Goal: Task Accomplishment & Management: Use online tool/utility

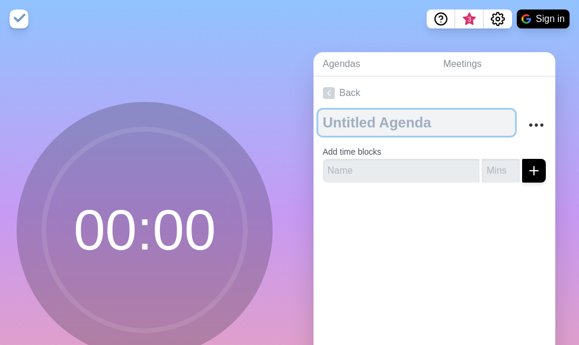
click at [386, 132] on textarea at bounding box center [416, 123] width 197 height 26
type textarea "S"
type textarea "Digital stand-up"
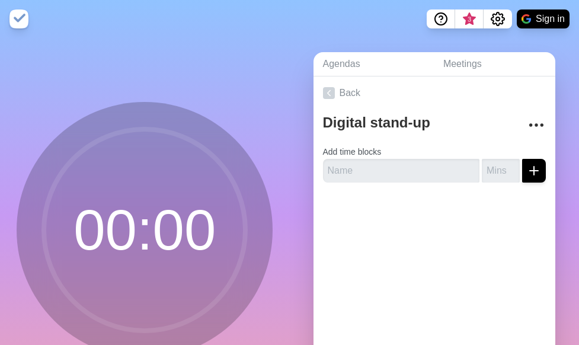
click at [435, 210] on div at bounding box center [434, 215] width 242 height 47
click at [404, 177] on input "text" at bounding box center [401, 171] width 157 height 24
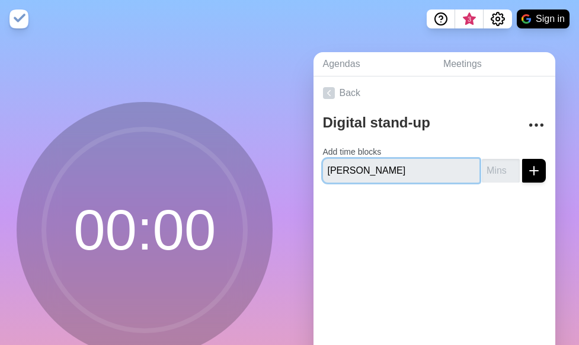
type input "[PERSON_NAME]"
click at [522, 159] on button "submit" at bounding box center [534, 171] width 24 height 24
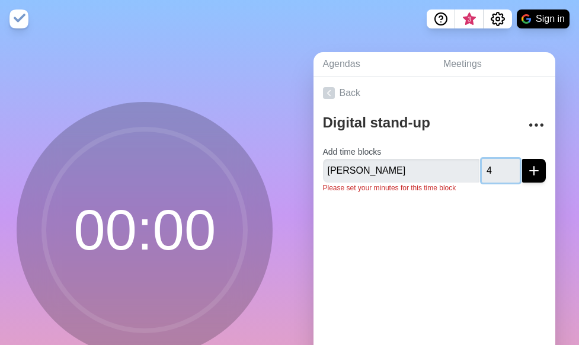
type input "4"
click at [526, 171] on icon "submit" at bounding box center [533, 170] width 14 height 14
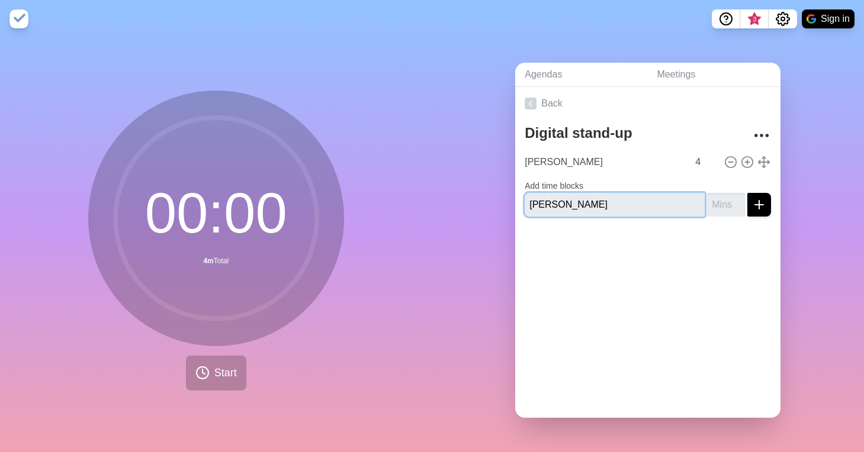
type input "[PERSON_NAME]"
click at [578, 204] on input "number" at bounding box center [726, 205] width 38 height 24
type input "4"
click at [578, 249] on div at bounding box center [647, 249] width 265 height 47
click at [578, 200] on icon "submit" at bounding box center [759, 205] width 14 height 14
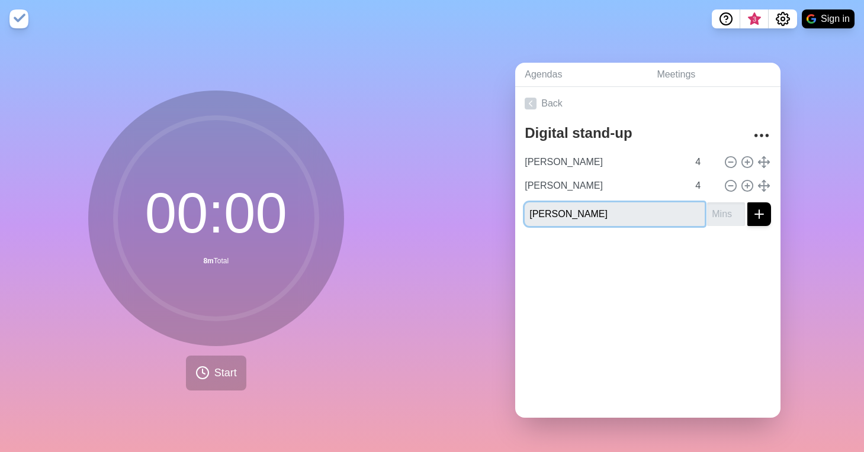
type input "[PERSON_NAME]"
type input "-1"
click at [578, 210] on input "-1" at bounding box center [726, 215] width 38 height 24
click at [578, 215] on input "-1" at bounding box center [726, 215] width 38 height 24
type input "4"
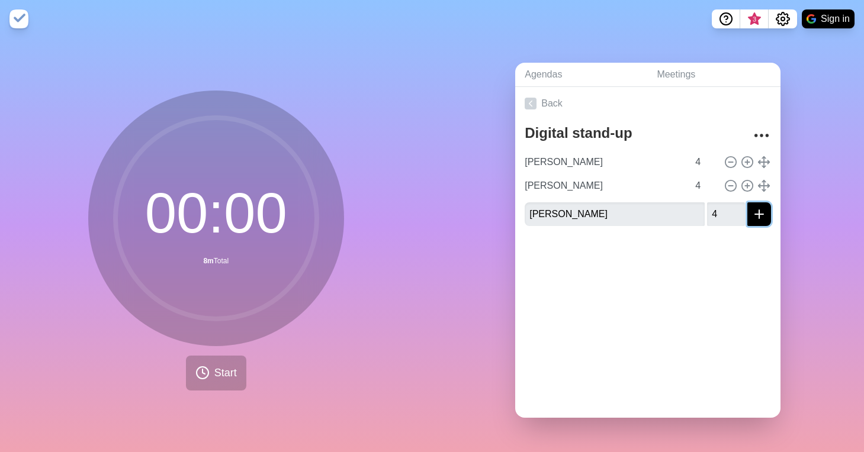
click at [578, 214] on line "submit" at bounding box center [759, 214] width 8 height 0
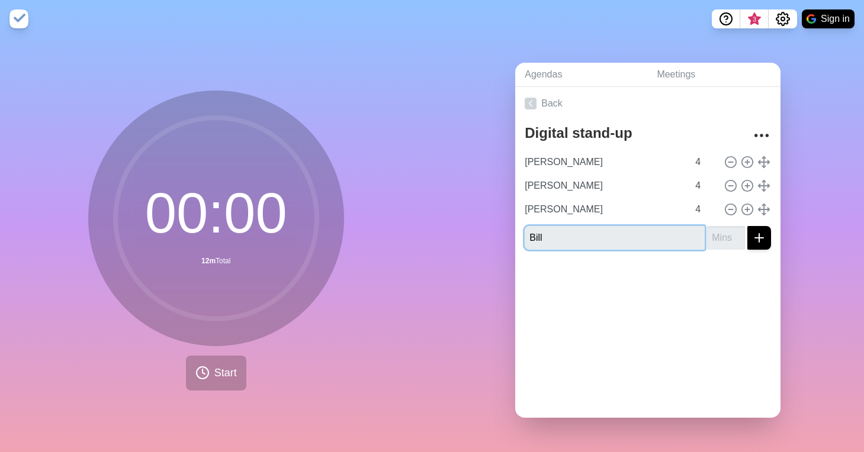
drag, startPoint x: 550, startPoint y: 235, endPoint x: 519, endPoint y: 239, distance: 30.4
click at [525, 239] on input "Bill" at bounding box center [615, 238] width 180 height 24
type input "Kayvon"
click at [578, 236] on input "number" at bounding box center [726, 238] width 38 height 24
type input "4"
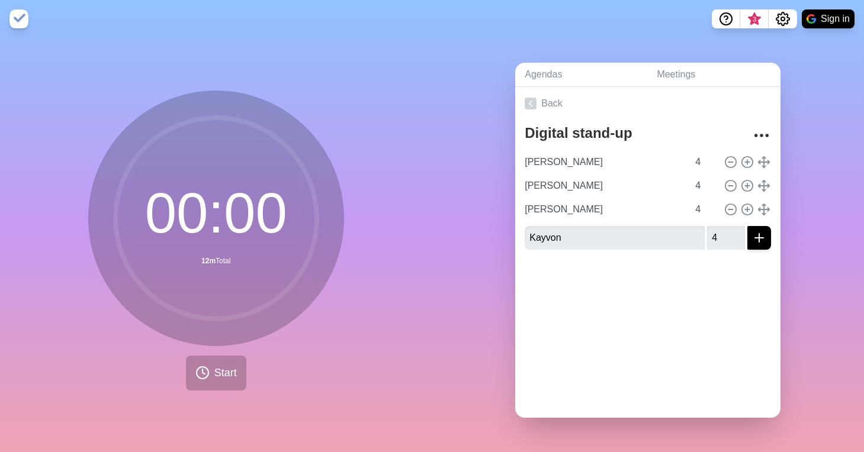
click at [578, 284] on div at bounding box center [647, 282] width 265 height 47
click at [578, 236] on icon "submit" at bounding box center [759, 238] width 14 height 14
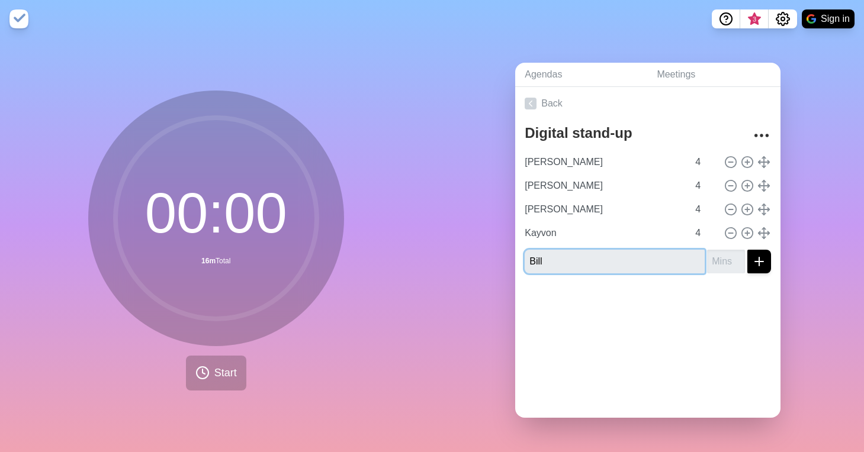
type input "Bill"
click at [578, 262] on input "number" at bounding box center [726, 262] width 38 height 24
type input "4"
drag, startPoint x: 702, startPoint y: 307, endPoint x: 714, endPoint y: 304, distance: 12.7
click at [578, 307] on div at bounding box center [647, 306] width 265 height 47
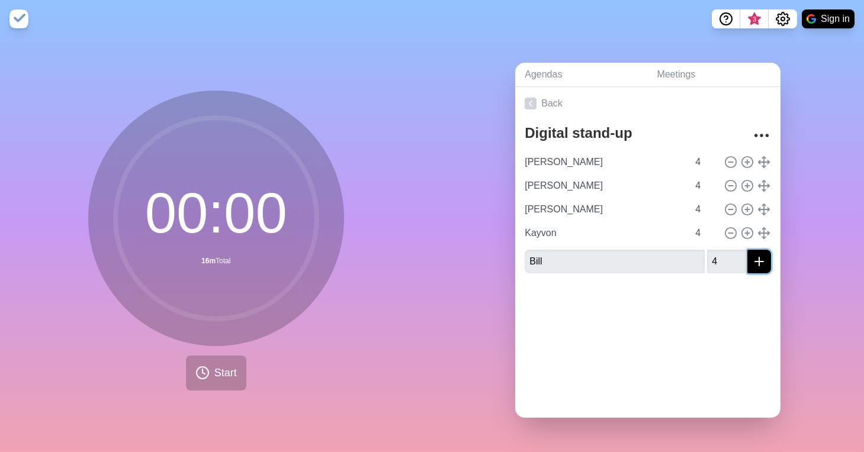
click at [578, 258] on icon "submit" at bounding box center [759, 262] width 14 height 14
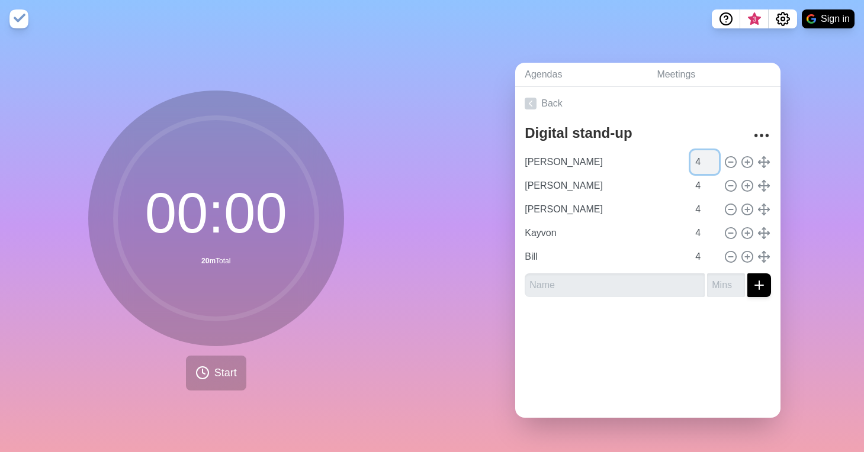
click at [578, 158] on input "4" at bounding box center [705, 162] width 28 height 24
drag, startPoint x: 692, startPoint y: 162, endPoint x: 679, endPoint y: 163, distance: 13.1
click at [578, 163] on input "4" at bounding box center [705, 162] width 28 height 24
type input "6"
click at [578, 344] on div "Back Digital stand-up [PERSON_NAME] 6 [PERSON_NAME] 4 [PERSON_NAME] 4 Kayvon 4 …" at bounding box center [647, 252] width 265 height 331
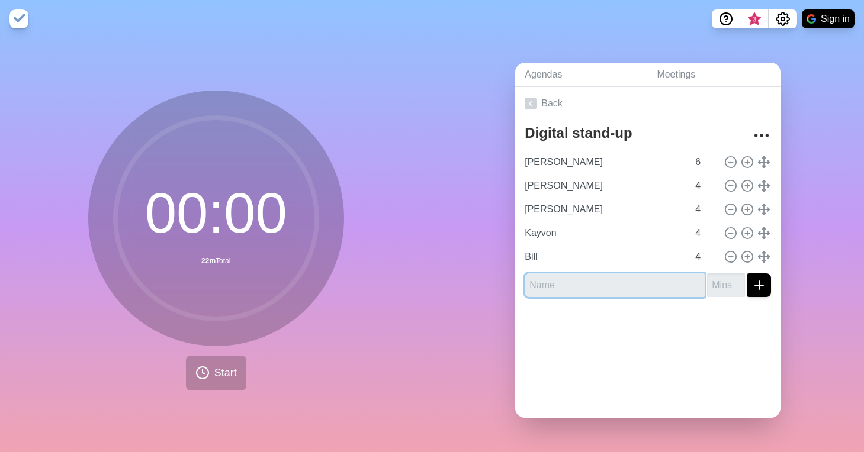
click at [578, 284] on input "text" at bounding box center [615, 286] width 180 height 24
type input "S"
type input "[PERSON_NAME]"
click at [578, 283] on input "number" at bounding box center [726, 286] width 38 height 24
type input "4"
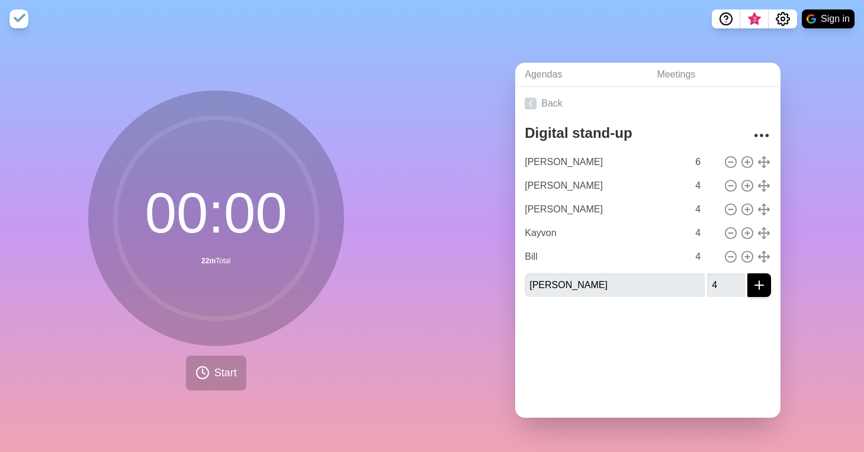
click at [578, 335] on div at bounding box center [647, 330] width 265 height 47
click at [578, 285] on line "submit" at bounding box center [759, 285] width 8 height 0
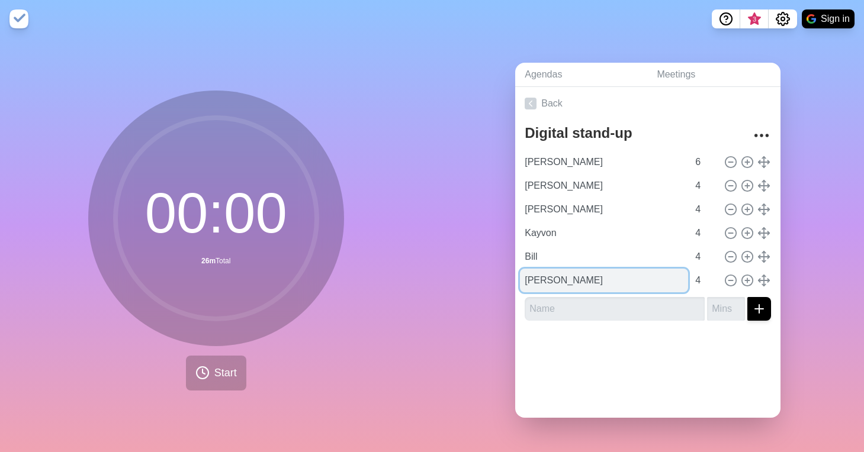
click at [554, 278] on input "[PERSON_NAME]" at bounding box center [604, 281] width 168 height 24
type input "[PERSON_NAME]"
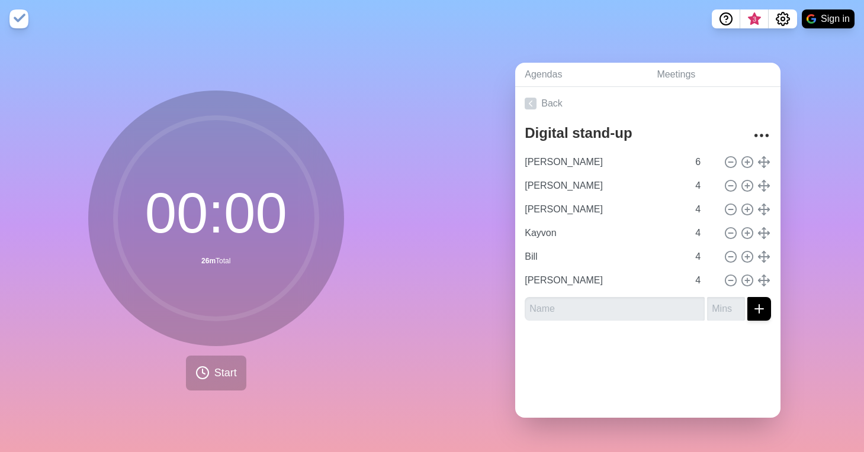
click at [578, 335] on div at bounding box center [647, 353] width 265 height 47
click at [578, 309] on input "text" at bounding box center [615, 309] width 180 height 24
type input "N"
type input "[PERSON_NAME]"
click at [578, 341] on div at bounding box center [647, 353] width 265 height 47
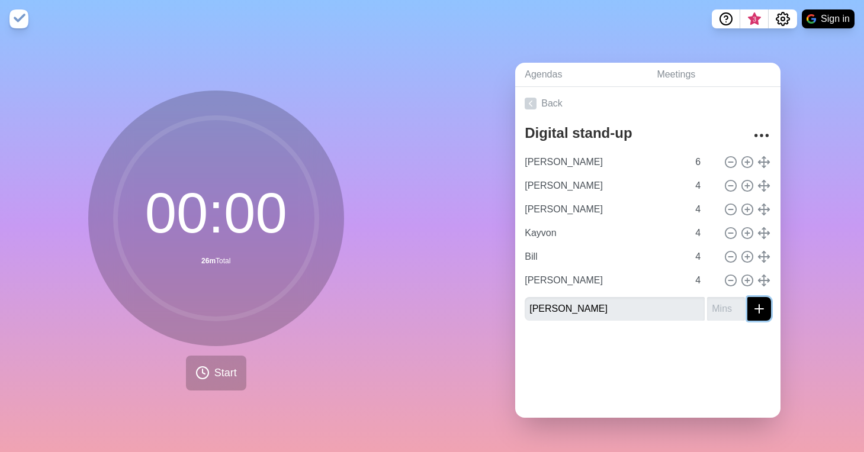
click at [578, 306] on icon "submit" at bounding box center [759, 309] width 14 height 14
type input "4"
click at [578, 344] on div at bounding box center [647, 364] width 265 height 47
click at [578, 308] on line "submit" at bounding box center [759, 309] width 0 height 8
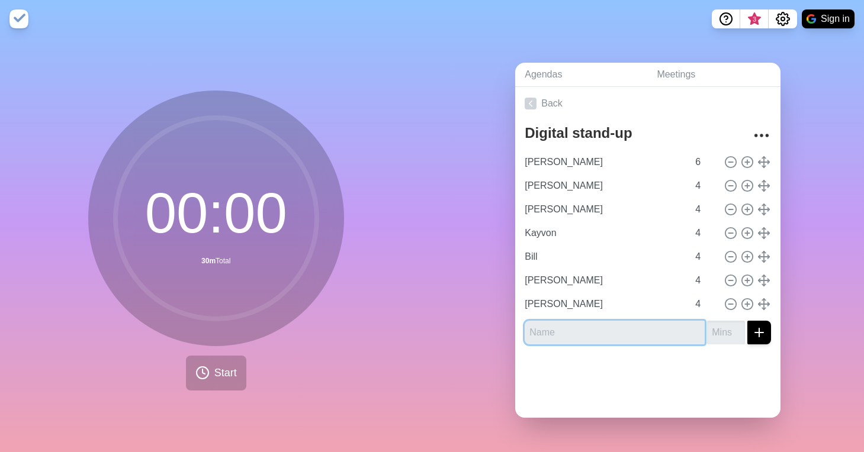
click at [578, 333] on input "text" at bounding box center [615, 333] width 180 height 24
type input "[PERSON_NAME]"
click at [578, 330] on input "number" at bounding box center [726, 333] width 38 height 24
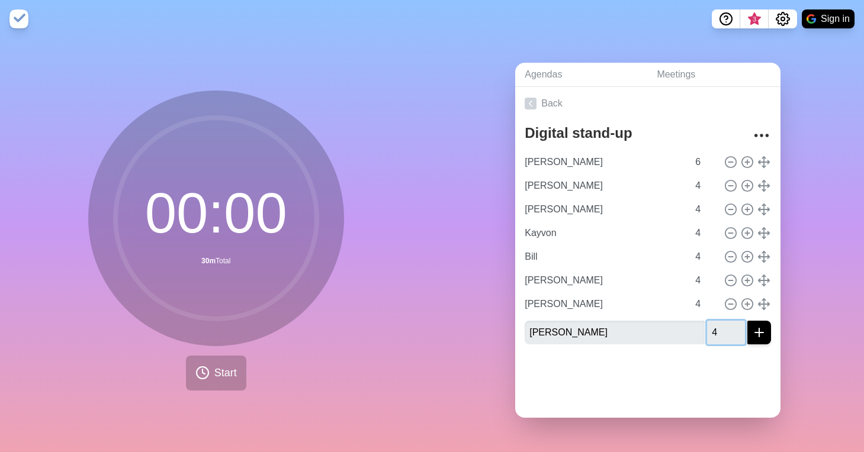
type input "4"
click at [578, 331] on icon "submit" at bounding box center [759, 333] width 14 height 14
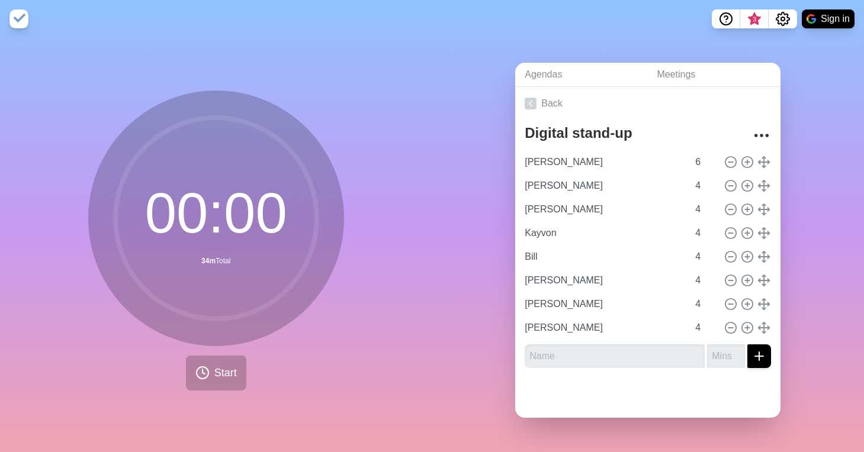
click at [578, 290] on div "Agendas Meetings Back Digital stand-up [PERSON_NAME] 6 [PERSON_NAME] 4 [PERSON_…" at bounding box center [648, 245] width 432 height 415
click at [227, 344] on span "Start" at bounding box center [225, 373] width 23 height 16
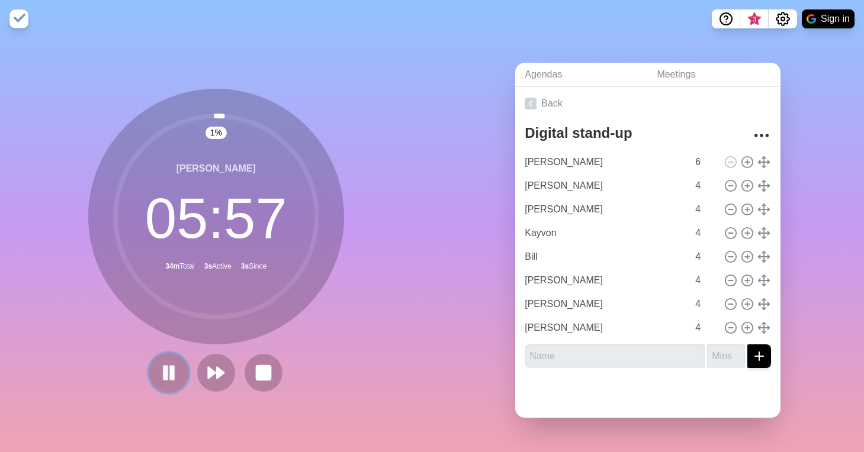
click at [171, 344] on rect at bounding box center [173, 373] width 4 height 13
click at [210, 344] on icon at bounding box center [216, 373] width 19 height 19
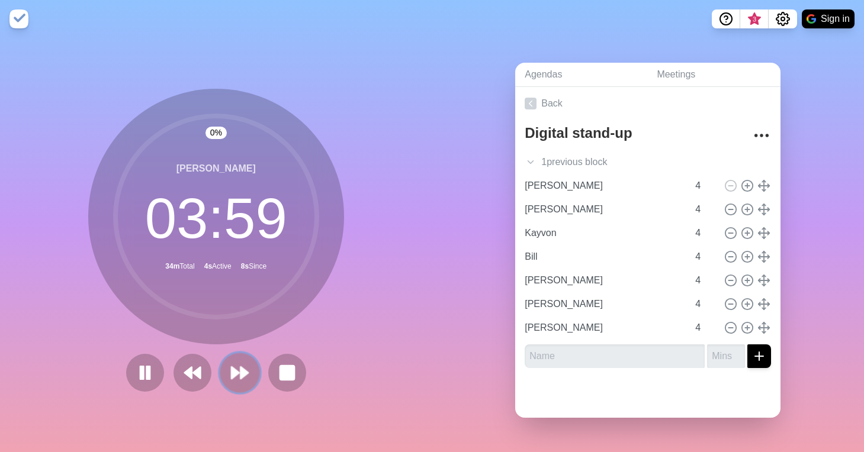
click at [232, 344] on polygon at bounding box center [236, 373] width 8 height 12
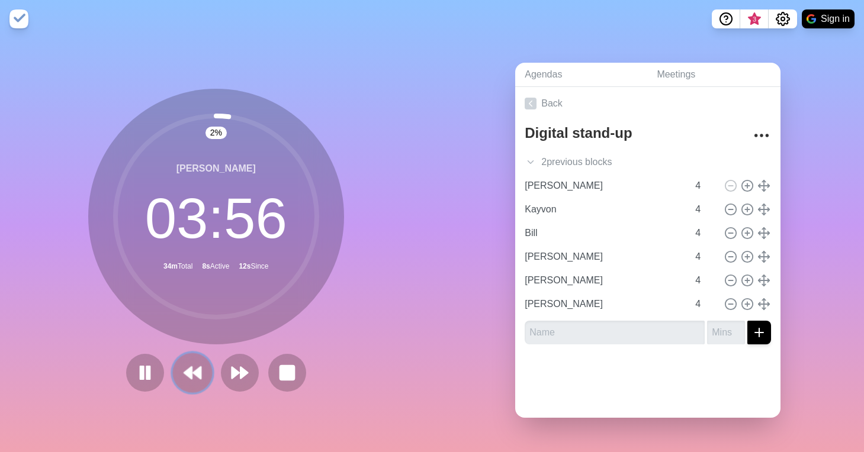
click at [189, 344] on icon at bounding box center [192, 373] width 20 height 20
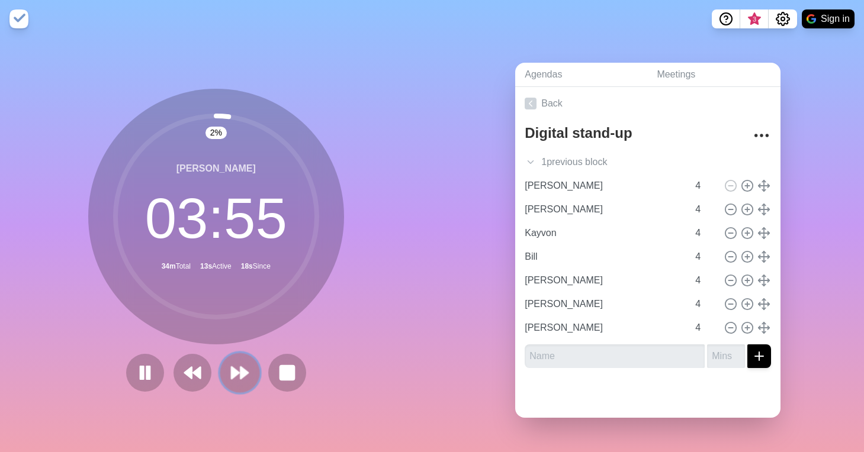
click at [244, 344] on icon at bounding box center [240, 373] width 20 height 20
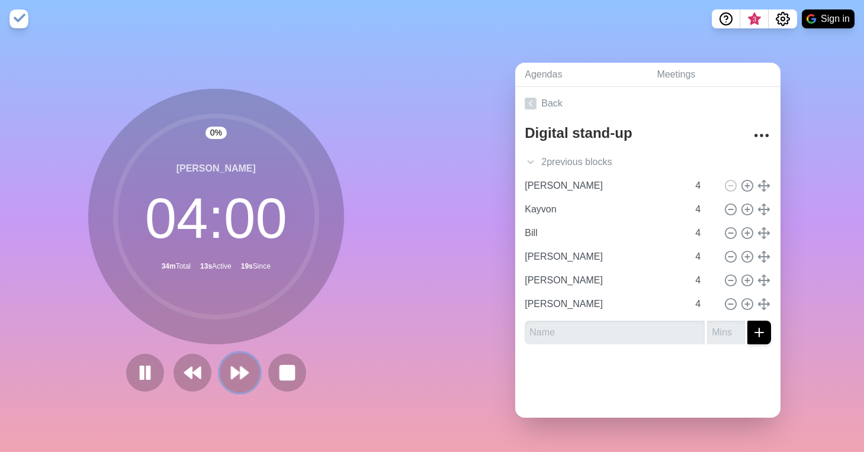
click at [245, 344] on icon at bounding box center [240, 373] width 20 height 20
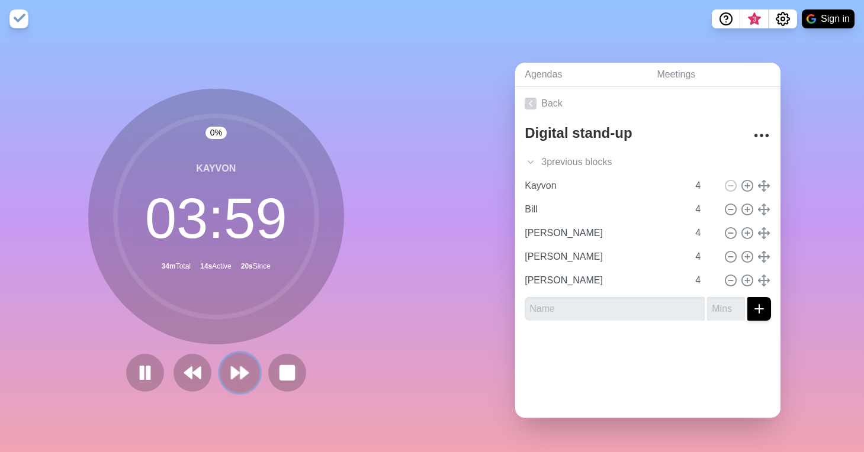
click at [242, 344] on polygon at bounding box center [244, 373] width 8 height 12
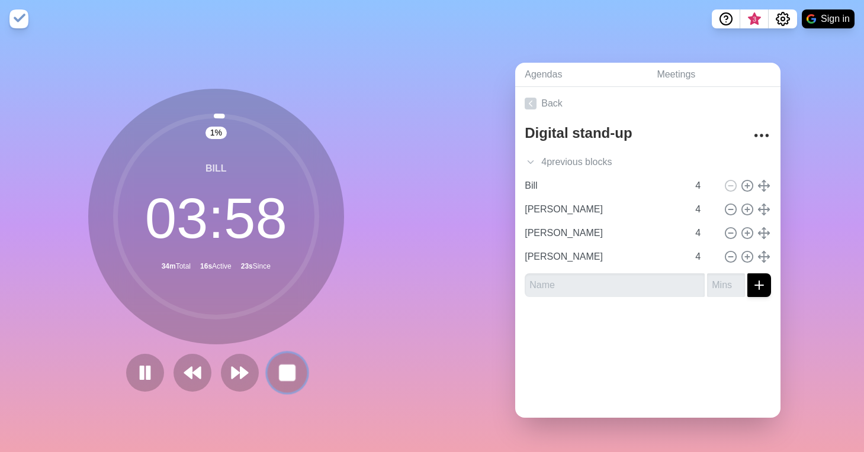
click at [280, 344] on rect at bounding box center [287, 372] width 15 height 15
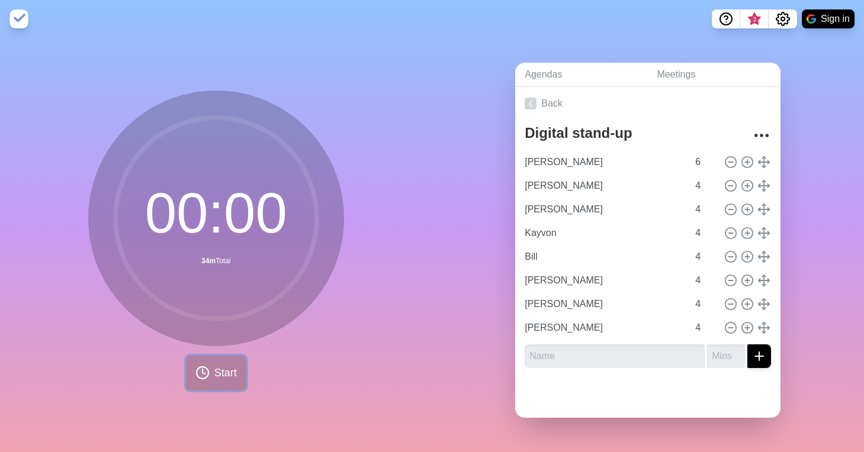
click at [232, 344] on span "Start" at bounding box center [225, 373] width 23 height 16
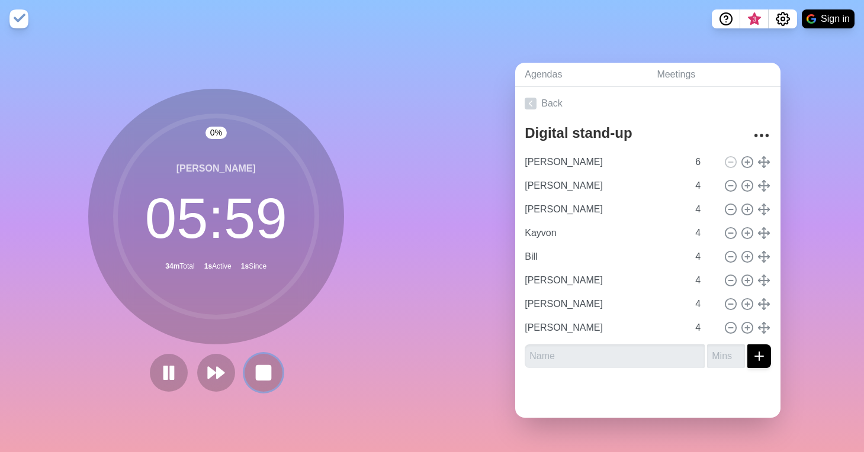
click at [262, 344] on rect at bounding box center [263, 373] width 14 height 14
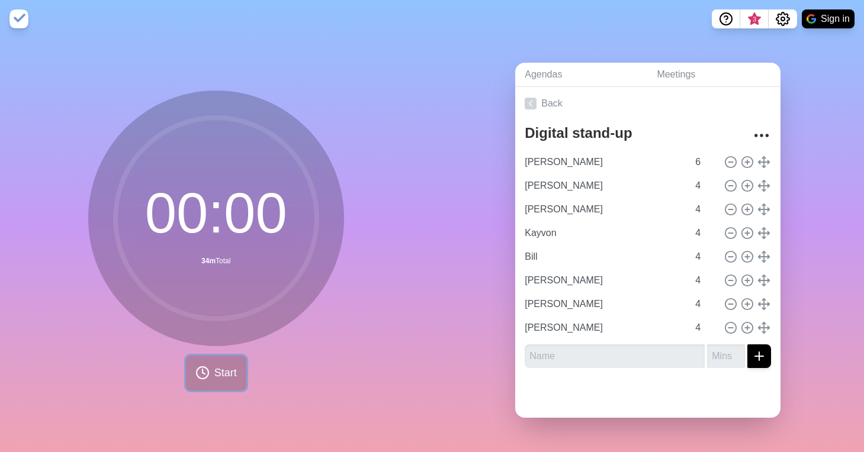
click at [230, 344] on button "Start" at bounding box center [216, 373] width 60 height 35
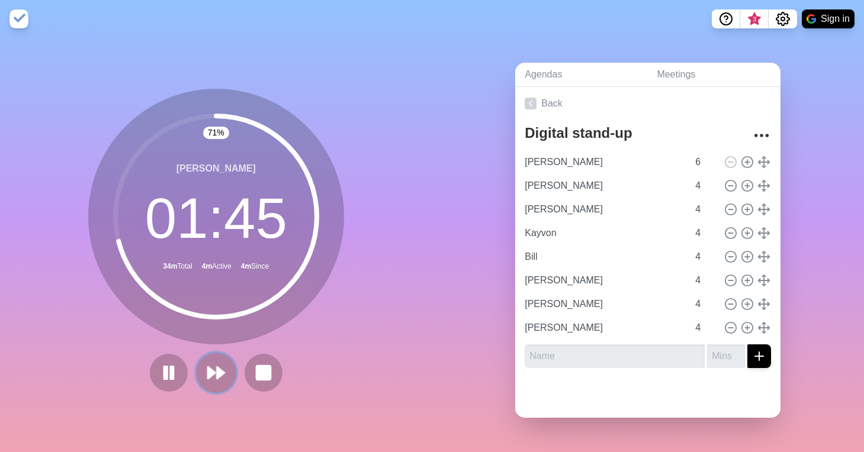
click at [217, 344] on polygon at bounding box center [221, 373] width 8 height 12
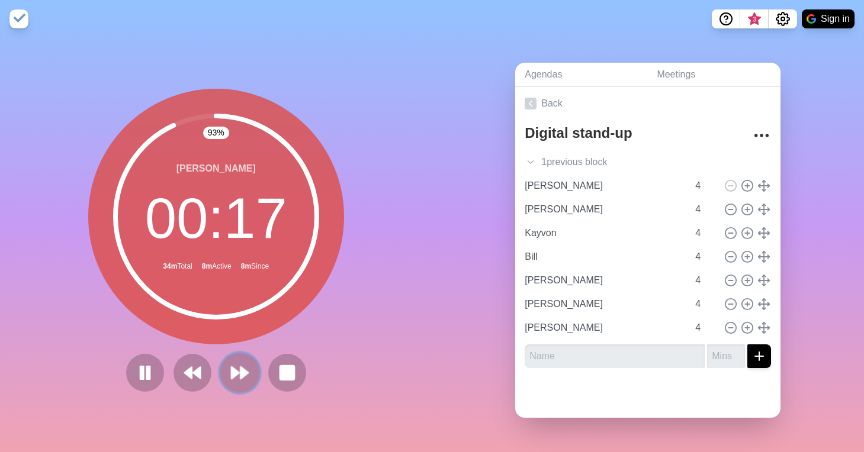
click at [233, 344] on polygon at bounding box center [236, 373] width 8 height 12
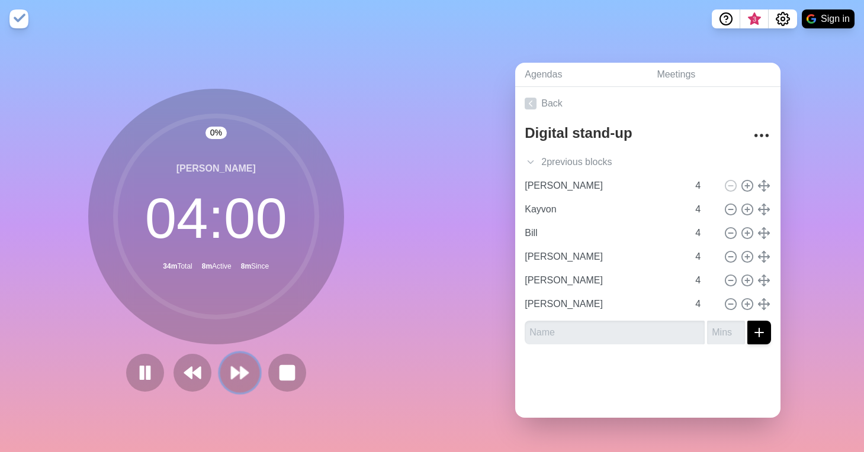
click at [233, 344] on polygon at bounding box center [236, 373] width 8 height 12
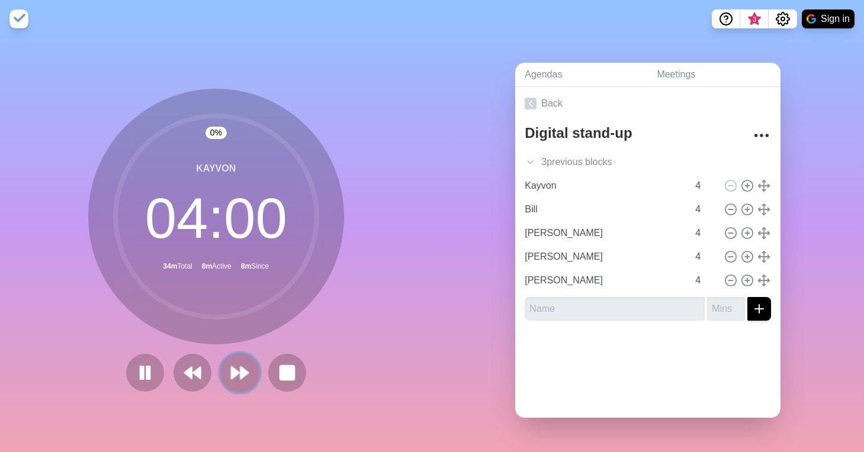
click at [233, 344] on polygon at bounding box center [236, 373] width 8 height 12
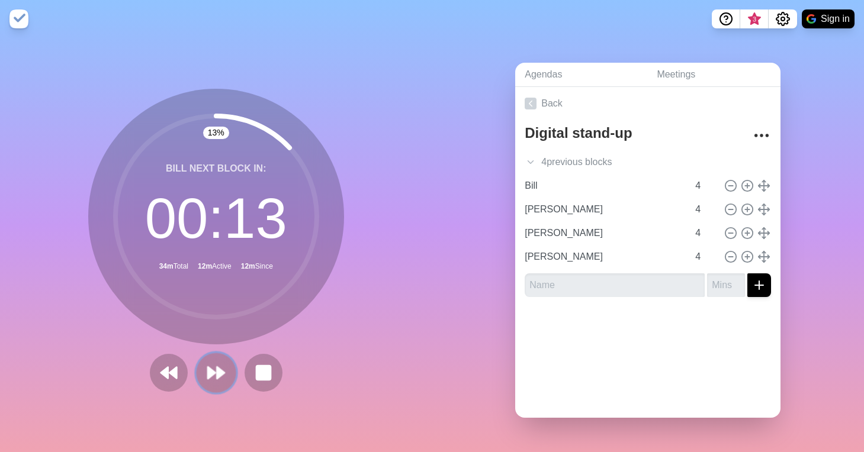
click at [212, 344] on icon at bounding box center [216, 373] width 20 height 20
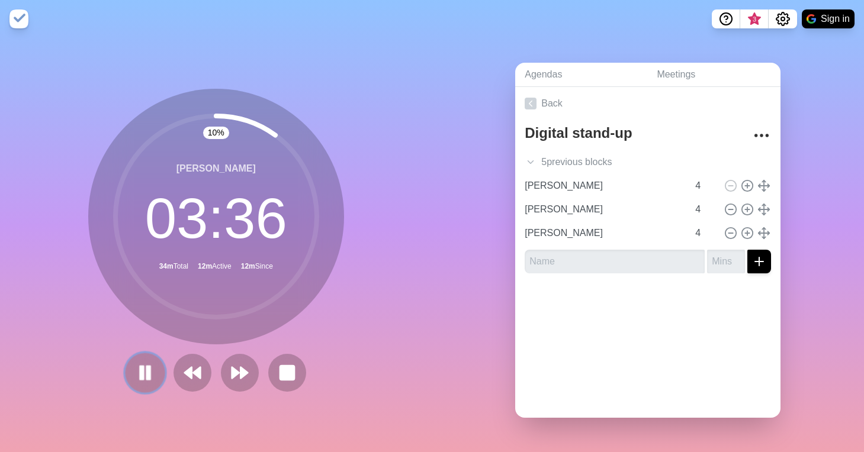
click at [135, 344] on icon at bounding box center [145, 373] width 20 height 20
click at [245, 344] on button at bounding box center [240, 373] width 40 height 40
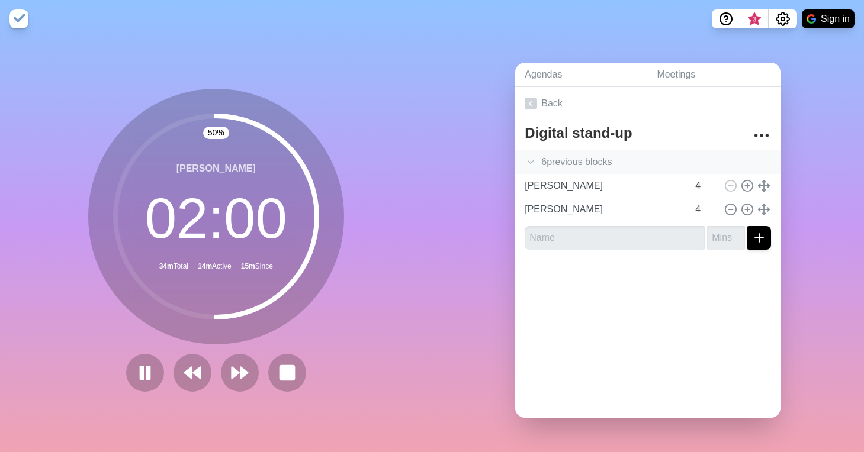
click at [533, 155] on div "6 previous block s" at bounding box center [647, 162] width 265 height 24
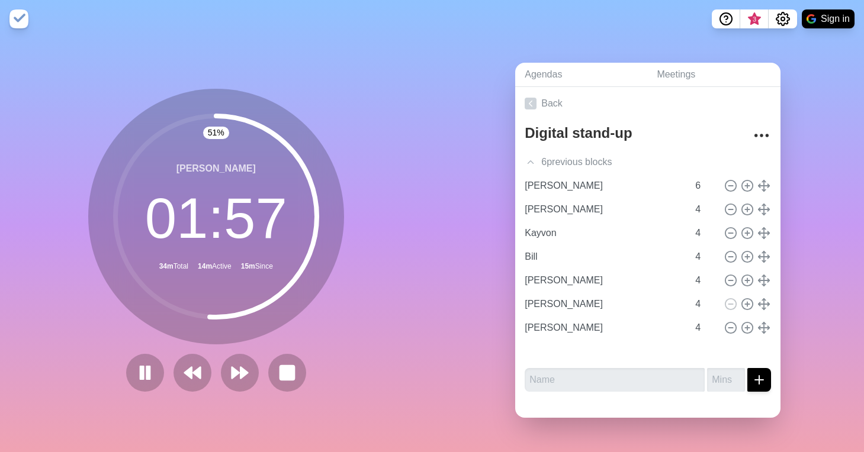
type input "Bill"
type input "[PERSON_NAME]"
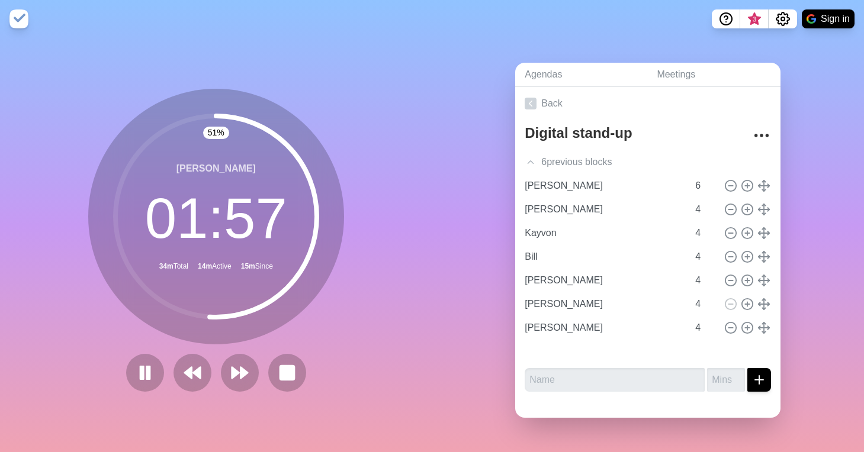
type input "Kayvon"
type input "[PERSON_NAME]"
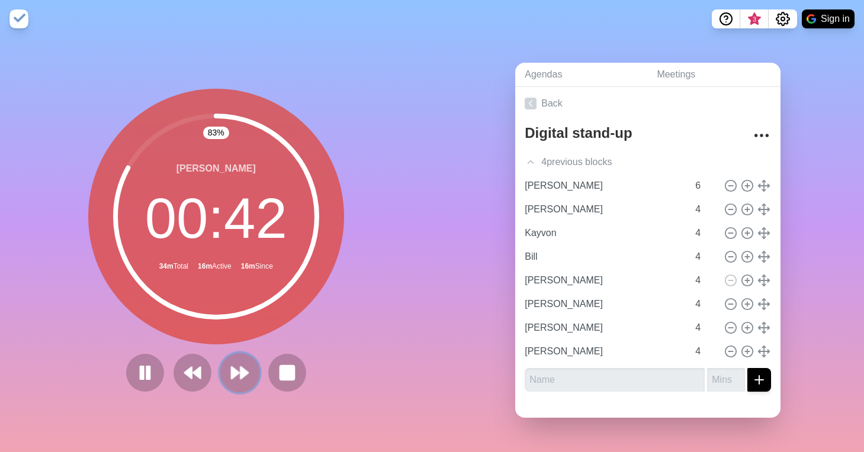
click at [240, 344] on polygon at bounding box center [244, 373] width 8 height 12
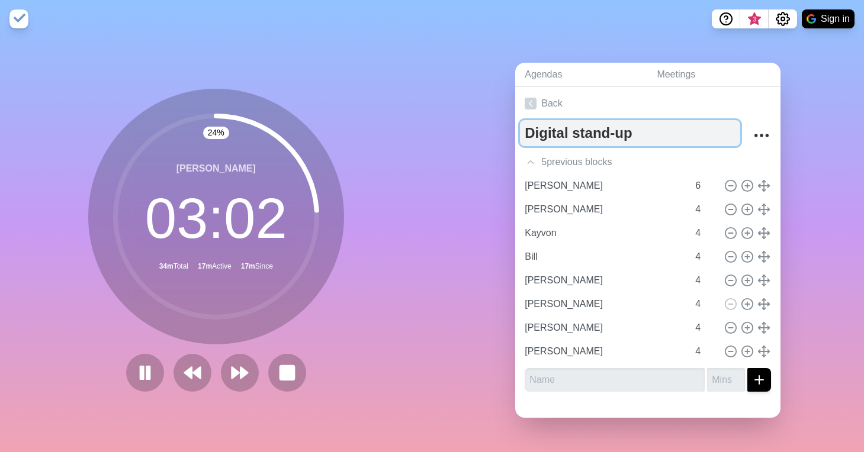
click at [569, 126] on textarea "Digital stand-up" at bounding box center [630, 133] width 220 height 26
type textarea "Digital/Markcomm stand-up"
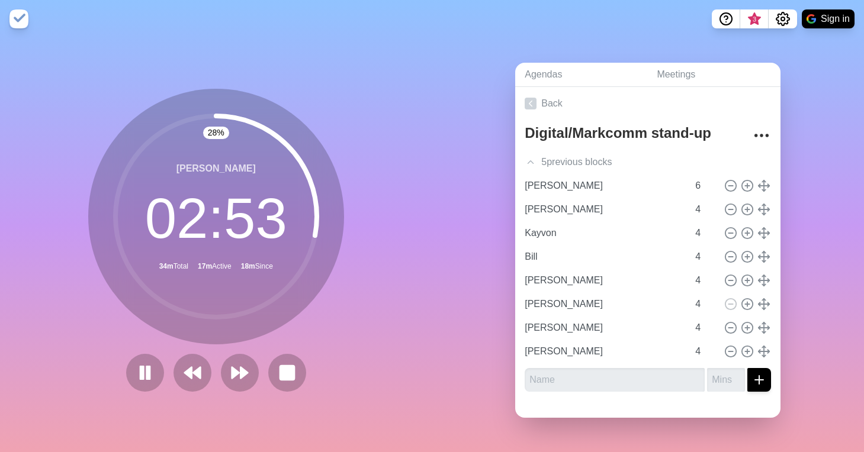
click at [578, 159] on div "Agendas Meetings Back Digital/Markcomm stand-up 5 previous block s [PERSON_NAME…" at bounding box center [648, 245] width 432 height 415
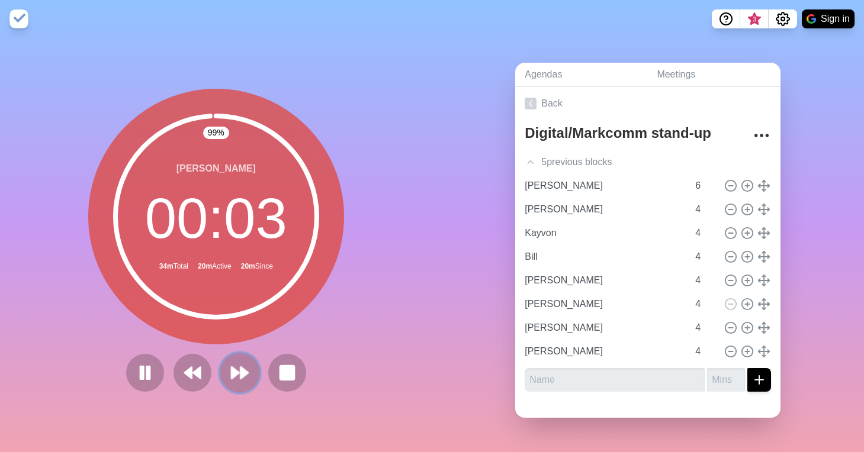
click at [232, 344] on polygon at bounding box center [236, 373] width 8 height 12
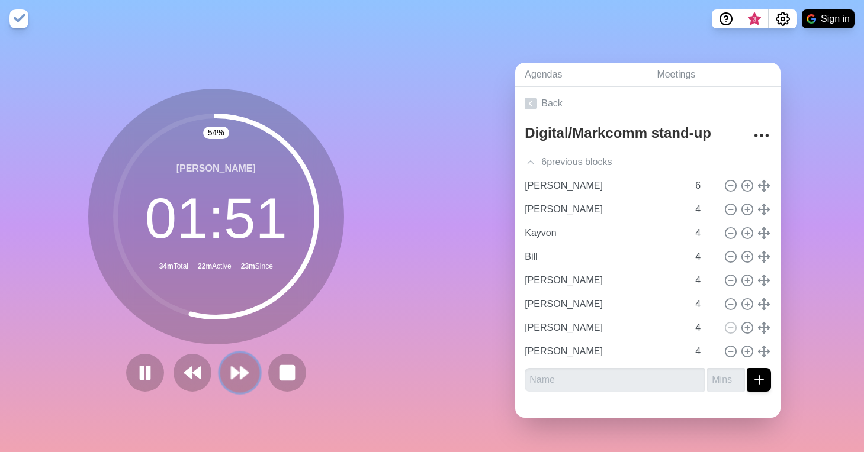
click at [240, 344] on polygon at bounding box center [244, 373] width 8 height 12
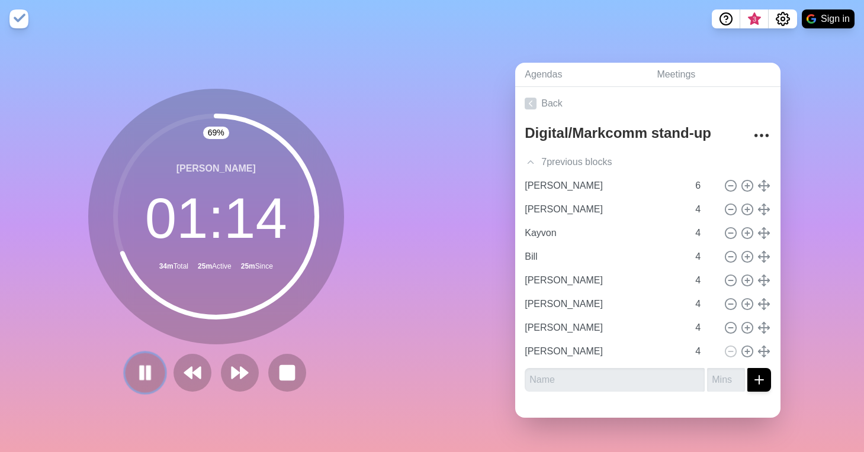
click at [140, 344] on rect at bounding box center [142, 373] width 4 height 13
